Goal: Transaction & Acquisition: Purchase product/service

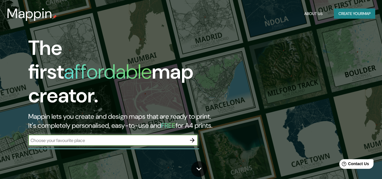
click at [142, 137] on input "text" at bounding box center [107, 140] width 158 height 7
type input "cp la mariposa piura"
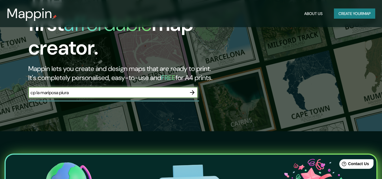
scroll to position [57, 0]
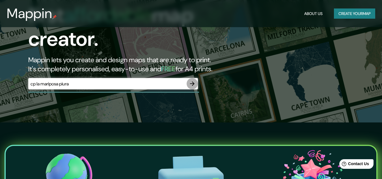
click at [193, 81] on icon "button" at bounding box center [192, 83] width 5 height 5
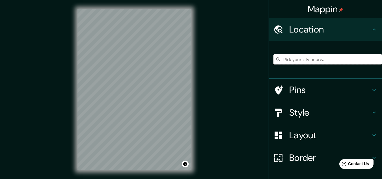
click at [293, 57] on input "Pick your city or area" at bounding box center [327, 59] width 109 height 10
type input "Piura, [GEOGRAPHIC_DATA], [GEOGRAPHIC_DATA]"
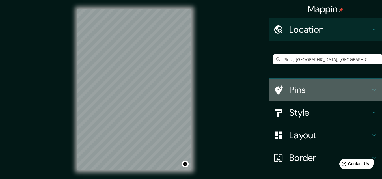
click at [365, 88] on h4 "Pins" at bounding box center [329, 89] width 81 height 11
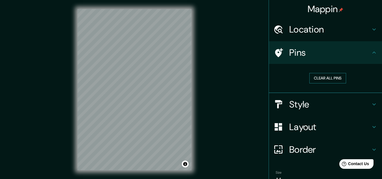
click at [327, 80] on button "Clear all pins" at bounding box center [327, 78] width 37 height 10
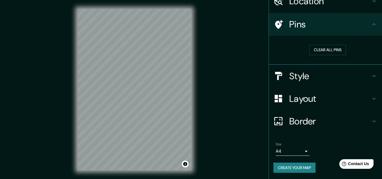
scroll to position [29, 0]
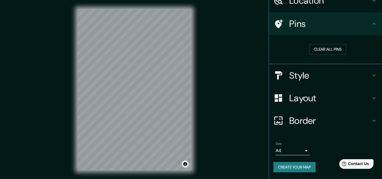
click at [304, 151] on body "Mappin Location [GEOGRAPHIC_DATA], [GEOGRAPHIC_DATA], [GEOGRAPHIC_DATA] [GEOGRA…" at bounding box center [191, 89] width 382 height 179
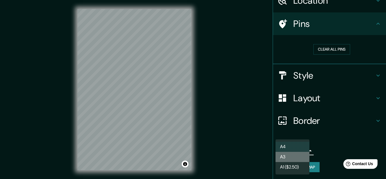
click at [296, 155] on li "A3" at bounding box center [293, 157] width 34 height 10
type input "a4"
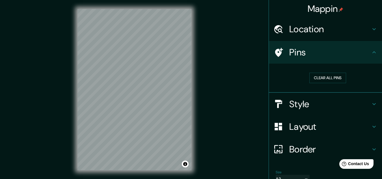
scroll to position [0, 0]
click at [336, 28] on h4 "Location" at bounding box center [329, 29] width 81 height 11
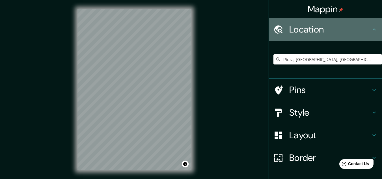
click at [336, 28] on h4 "Location" at bounding box center [329, 29] width 81 height 11
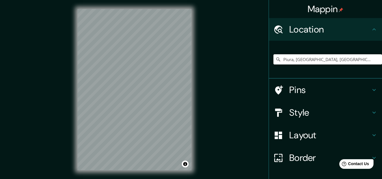
click at [297, 90] on h4 "Pins" at bounding box center [329, 89] width 81 height 11
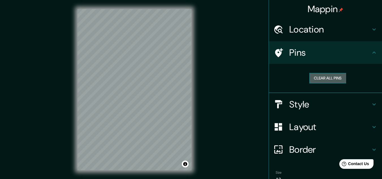
click at [316, 74] on button "Clear all pins" at bounding box center [327, 78] width 37 height 10
click at [316, 75] on button "Clear all pins" at bounding box center [327, 78] width 37 height 10
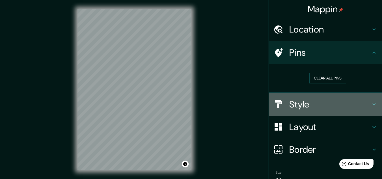
click at [305, 104] on h4 "Style" at bounding box center [329, 104] width 81 height 11
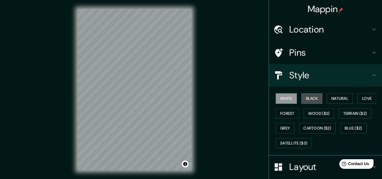
click at [303, 97] on button "Black" at bounding box center [311, 98] width 21 height 10
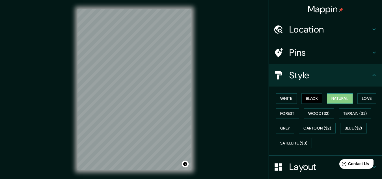
click at [333, 100] on button "Natural" at bounding box center [340, 98] width 26 height 10
click at [363, 97] on button "Love" at bounding box center [366, 98] width 19 height 10
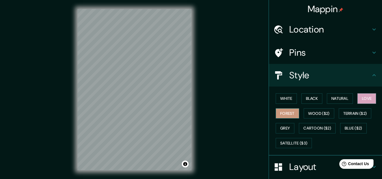
click at [287, 114] on button "Forest" at bounding box center [287, 113] width 23 height 10
click at [308, 115] on button "Wood ($2)" at bounding box center [319, 113] width 31 height 10
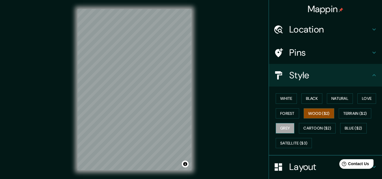
click at [280, 129] on button "Grey" at bounding box center [285, 128] width 19 height 10
click at [290, 100] on button "White" at bounding box center [286, 98] width 21 height 10
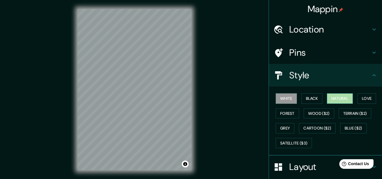
click at [342, 101] on button "Natural" at bounding box center [340, 98] width 26 height 10
click at [315, 79] on h4 "Style" at bounding box center [329, 75] width 81 height 11
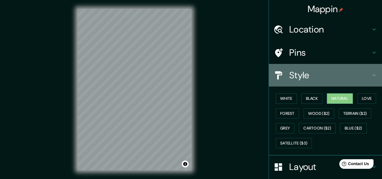
click at [371, 73] on icon at bounding box center [374, 75] width 7 height 7
click at [371, 74] on icon at bounding box center [374, 75] width 7 height 7
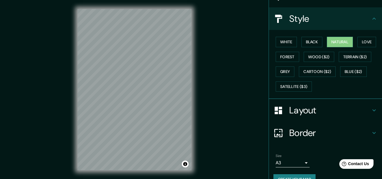
click at [317, 112] on h4 "Layout" at bounding box center [329, 110] width 81 height 11
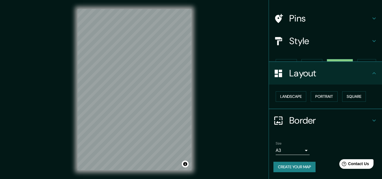
scroll to position [24, 0]
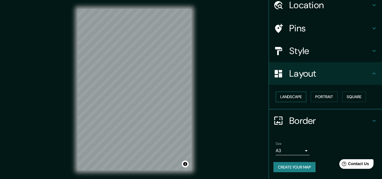
click at [289, 97] on button "Landscape" at bounding box center [291, 97] width 31 height 10
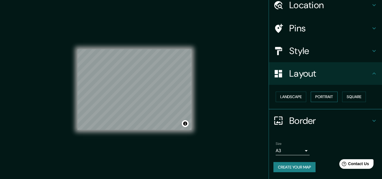
drag, startPoint x: 332, startPoint y: 97, endPoint x: 321, endPoint y: 96, distance: 11.3
click at [329, 97] on button "Portrait" at bounding box center [324, 97] width 27 height 10
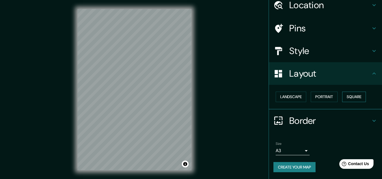
click at [347, 97] on button "Square" at bounding box center [354, 97] width 24 height 10
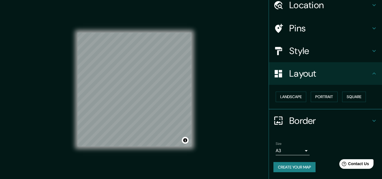
click at [318, 78] on h4 "Layout" at bounding box center [329, 73] width 81 height 11
click at [302, 121] on h4 "Border" at bounding box center [329, 120] width 81 height 11
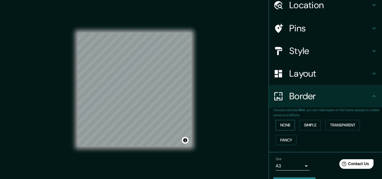
click at [286, 125] on button "None" at bounding box center [285, 125] width 19 height 10
click at [310, 125] on button "Simple" at bounding box center [309, 125] width 21 height 10
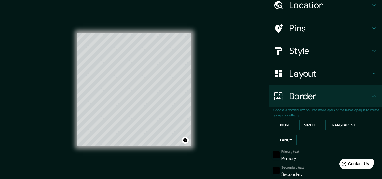
click at [283, 134] on div "None Simple Transparent Fancy" at bounding box center [327, 133] width 109 height 30
click at [283, 124] on button "None" at bounding box center [285, 125] width 19 height 10
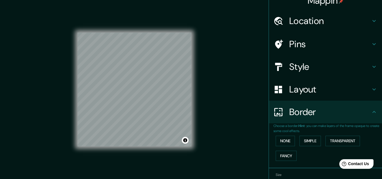
scroll to position [0, 0]
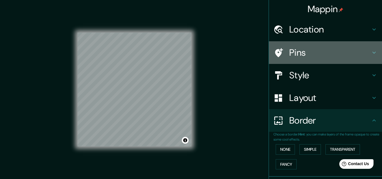
click at [309, 57] on h4 "Pins" at bounding box center [329, 52] width 81 height 11
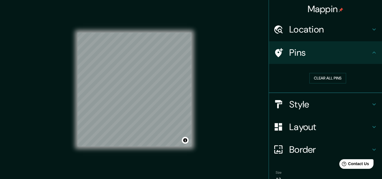
scroll to position [29, 0]
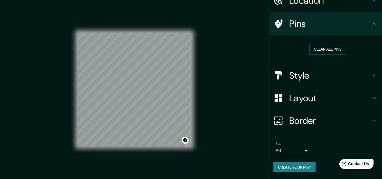
click at [297, 169] on button "Create your map" at bounding box center [294, 167] width 42 height 10
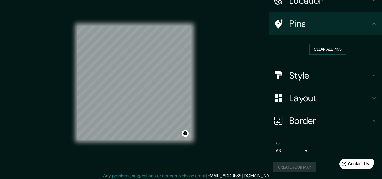
scroll to position [9, 0]
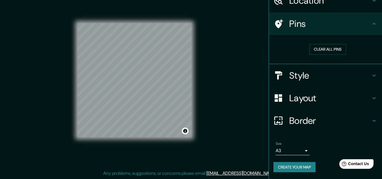
click at [317, 77] on h4 "Style" at bounding box center [329, 75] width 81 height 11
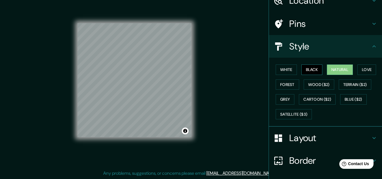
click at [311, 72] on button "Black" at bounding box center [311, 69] width 21 height 10
click at [360, 166] on span "Contact Us" at bounding box center [359, 163] width 22 height 5
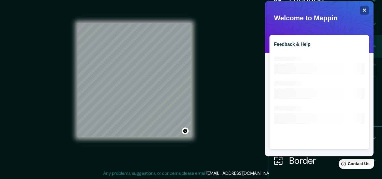
scroll to position [0, 0]
click at [364, 8] on div "Close" at bounding box center [364, 10] width 9 height 9
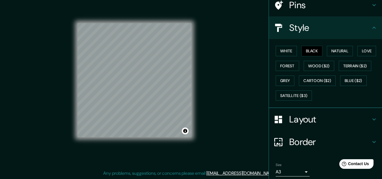
scroll to position [69, 0]
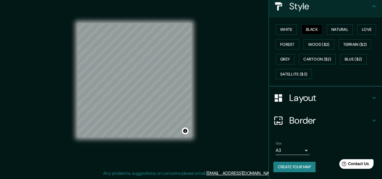
click at [280, 167] on button "Create your map" at bounding box center [294, 167] width 42 height 10
click at [284, 30] on button "White" at bounding box center [286, 29] width 21 height 10
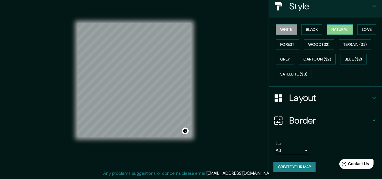
click at [339, 29] on button "Natural" at bounding box center [340, 29] width 26 height 10
click at [365, 30] on button "Love" at bounding box center [366, 29] width 19 height 10
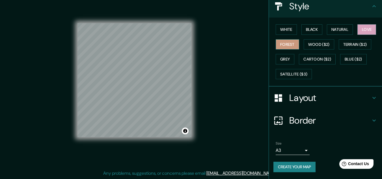
click at [284, 46] on button "Forest" at bounding box center [287, 44] width 23 height 10
